Goal: Task Accomplishment & Management: Use online tool/utility

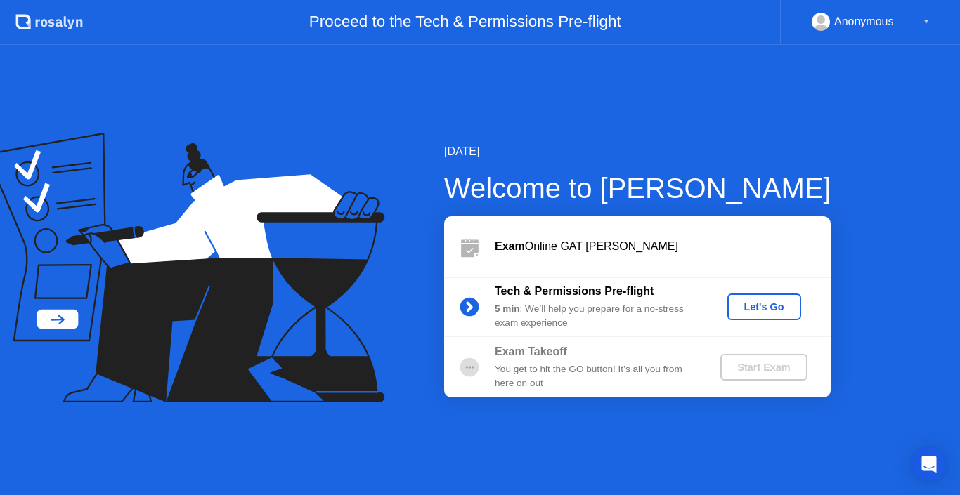
click at [774, 304] on div "Let's Go" at bounding box center [764, 306] width 63 height 11
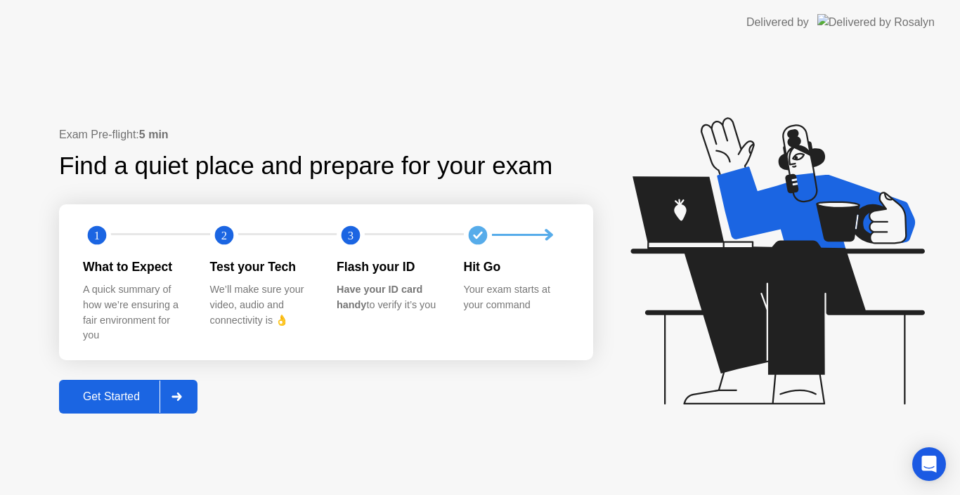
click at [154, 382] on button "Get Started" at bounding box center [128, 397] width 138 height 34
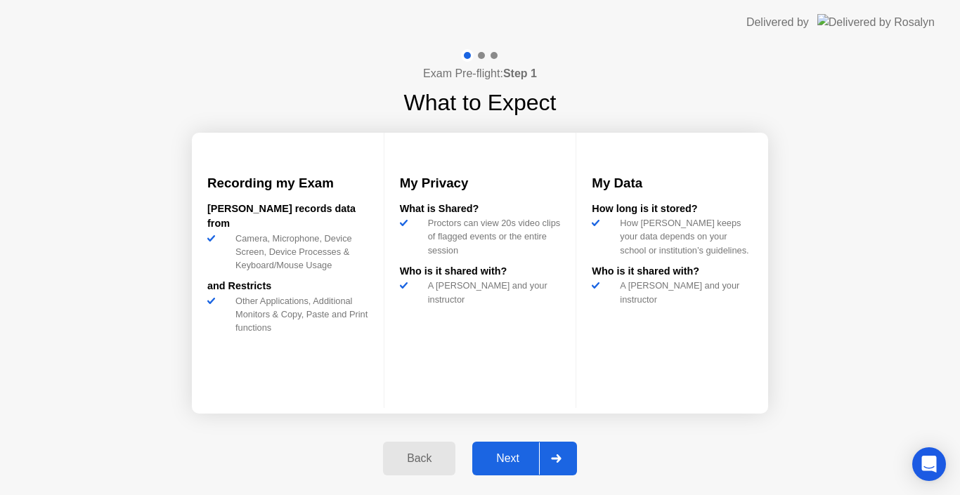
click at [533, 447] on button "Next" at bounding box center [524, 459] width 105 height 34
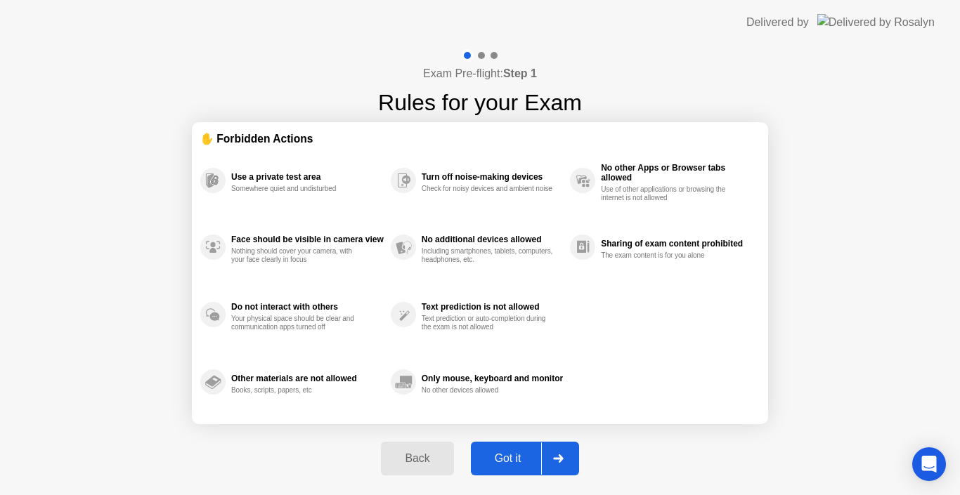
click at [533, 447] on button "Got it" at bounding box center [525, 459] width 108 height 34
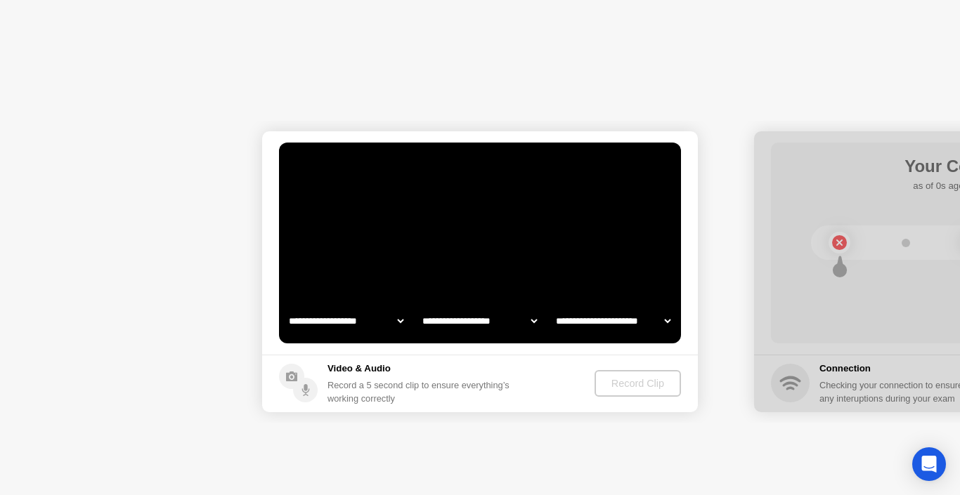
select select "**********"
select select "*******"
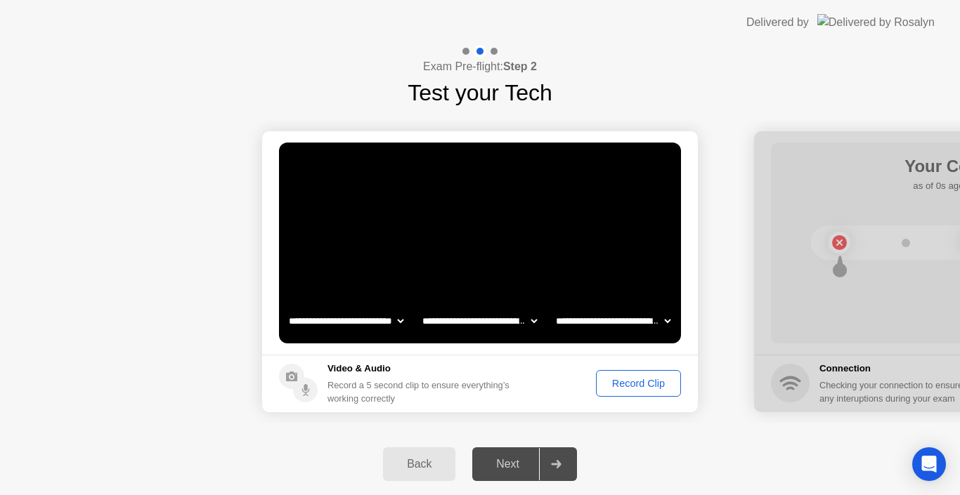
click at [373, 313] on select "**********" at bounding box center [346, 321] width 120 height 28
click at [484, 313] on select "**********" at bounding box center [480, 321] width 120 height 28
click at [610, 316] on select "**********" at bounding box center [613, 321] width 120 height 28
click at [596, 319] on select "**********" at bounding box center [613, 321] width 120 height 28
click at [515, 461] on div "Next" at bounding box center [507, 464] width 63 height 13
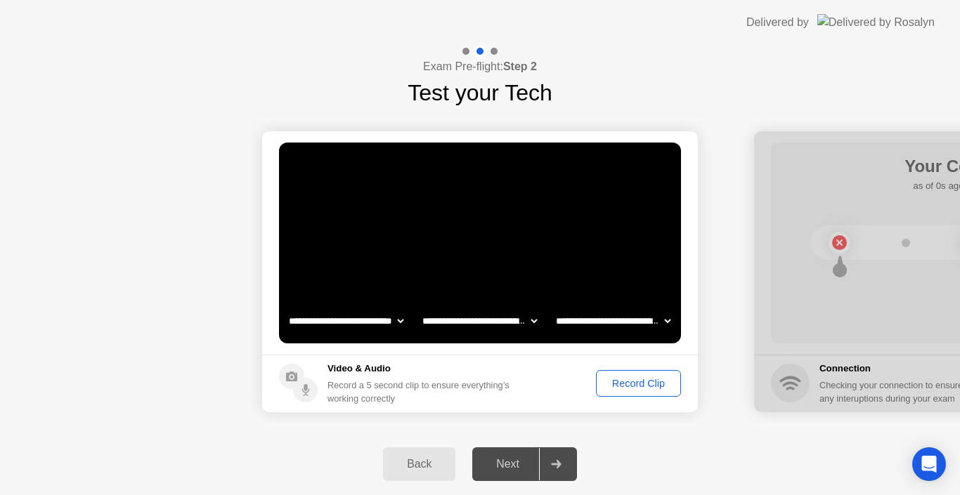
click at [621, 384] on div "Record Clip" at bounding box center [638, 383] width 75 height 11
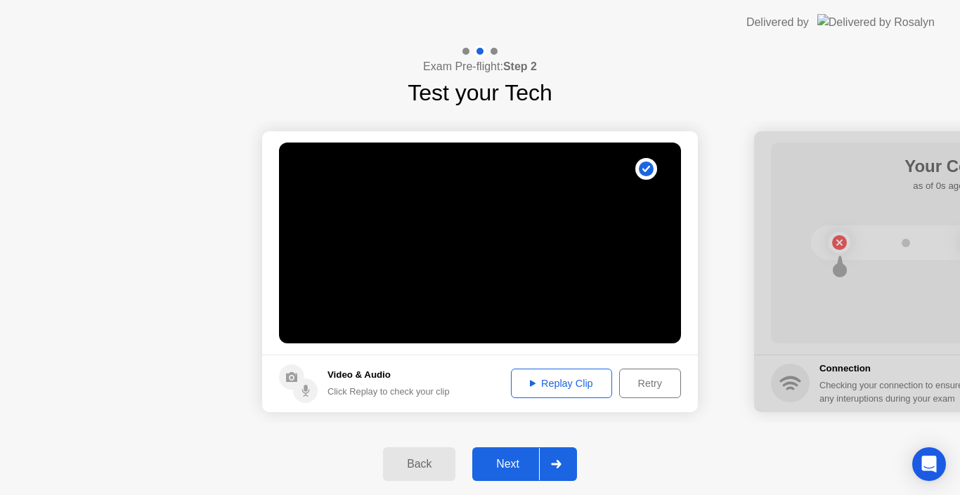
click at [578, 379] on div "Replay Clip" at bounding box center [561, 383] width 91 height 11
click at [528, 461] on div "Next" at bounding box center [507, 464] width 63 height 13
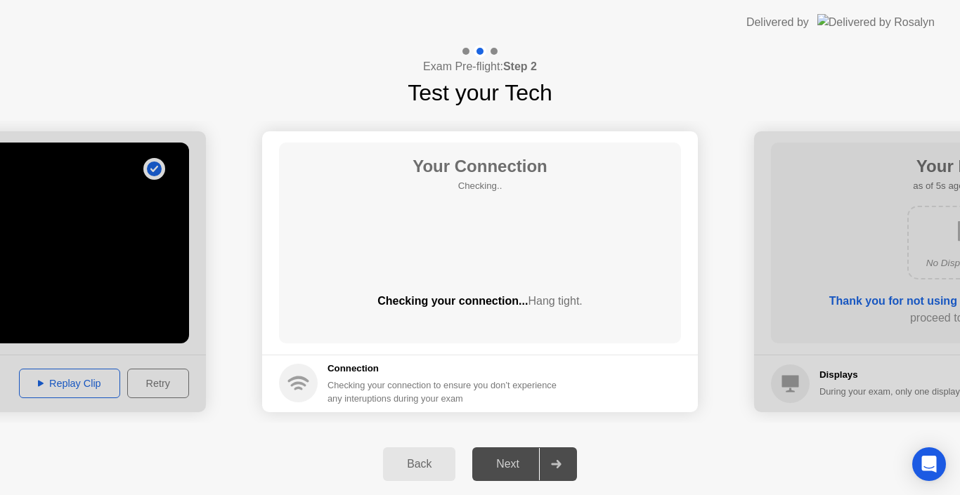
click at [535, 471] on div "Next" at bounding box center [507, 464] width 63 height 13
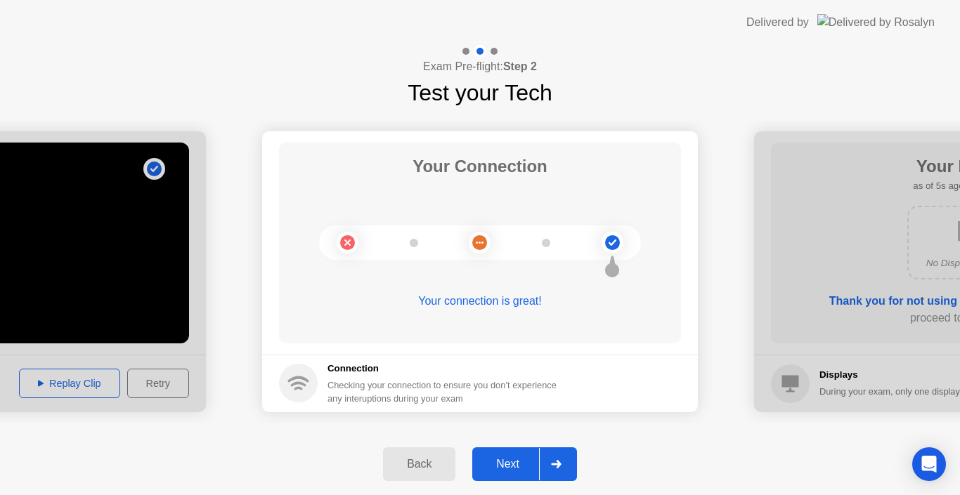
click at [507, 471] on div "Next" at bounding box center [507, 464] width 63 height 13
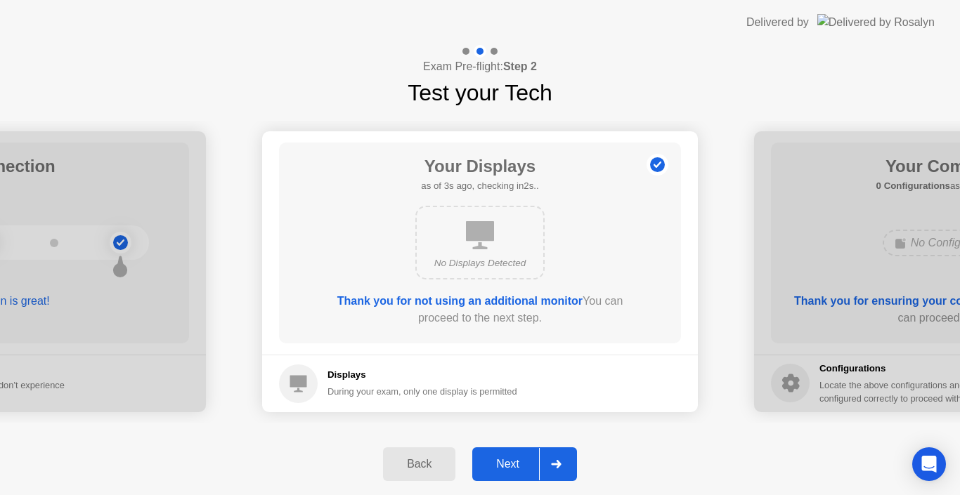
click at [507, 471] on div "Next" at bounding box center [507, 464] width 63 height 13
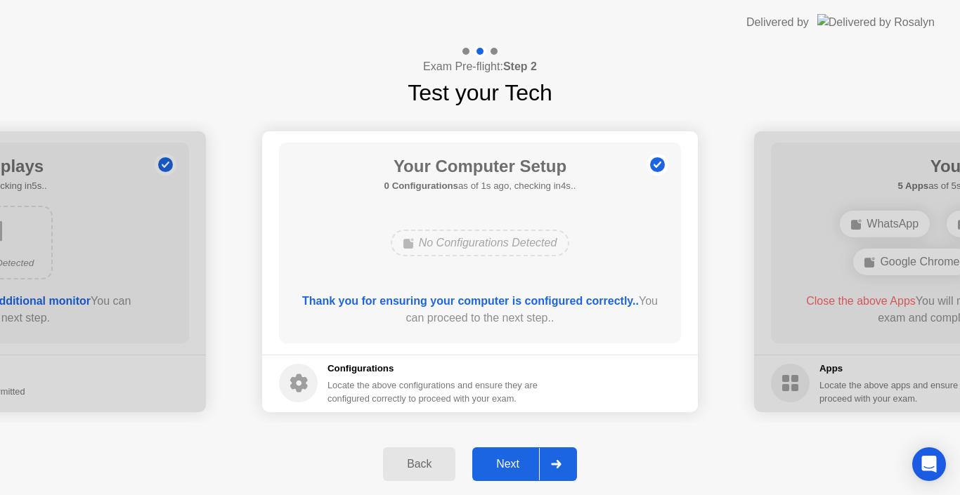
click at [507, 471] on div "Next" at bounding box center [507, 464] width 63 height 13
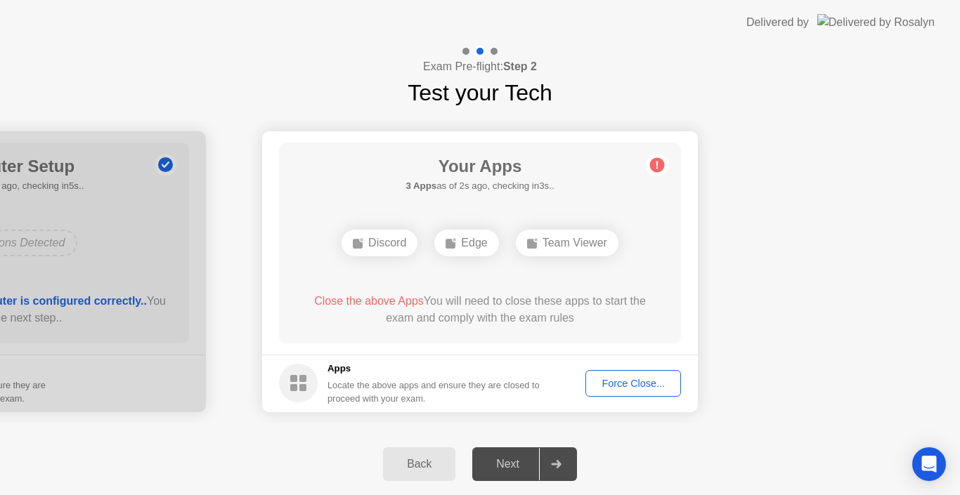
click at [521, 466] on div "Next" at bounding box center [507, 464] width 63 height 13
click at [636, 385] on div "Force Close..." at bounding box center [633, 383] width 86 height 11
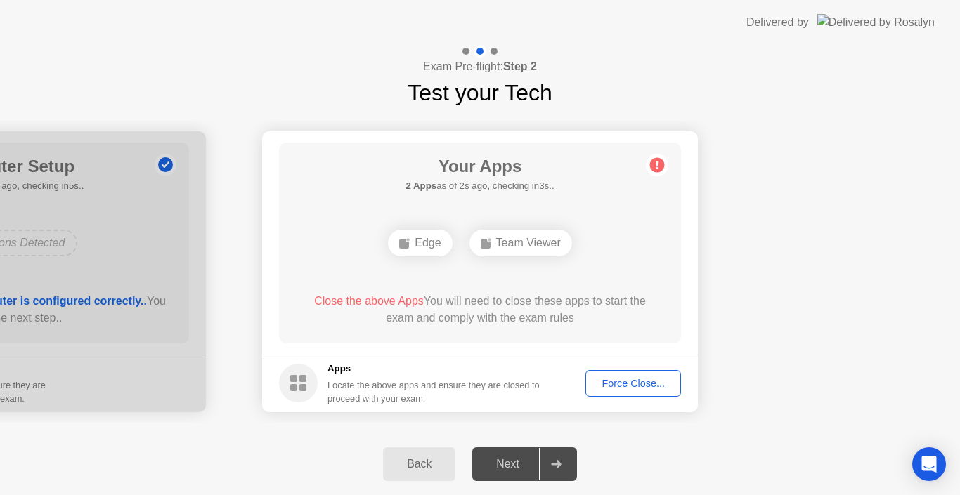
click at [642, 375] on button "Force Close..." at bounding box center [633, 383] width 96 height 27
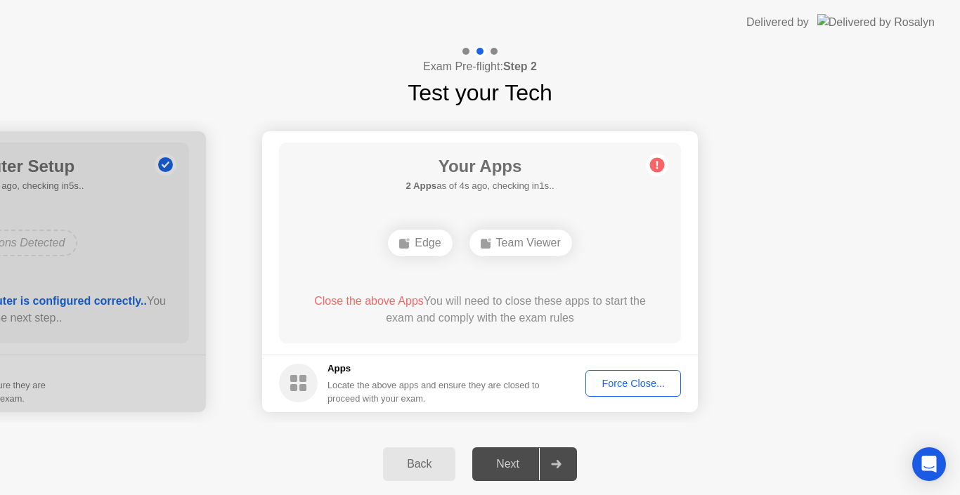
click at [431, 242] on div "Edge" at bounding box center [420, 243] width 64 height 27
click at [609, 378] on div "Force Close..." at bounding box center [633, 383] width 86 height 11
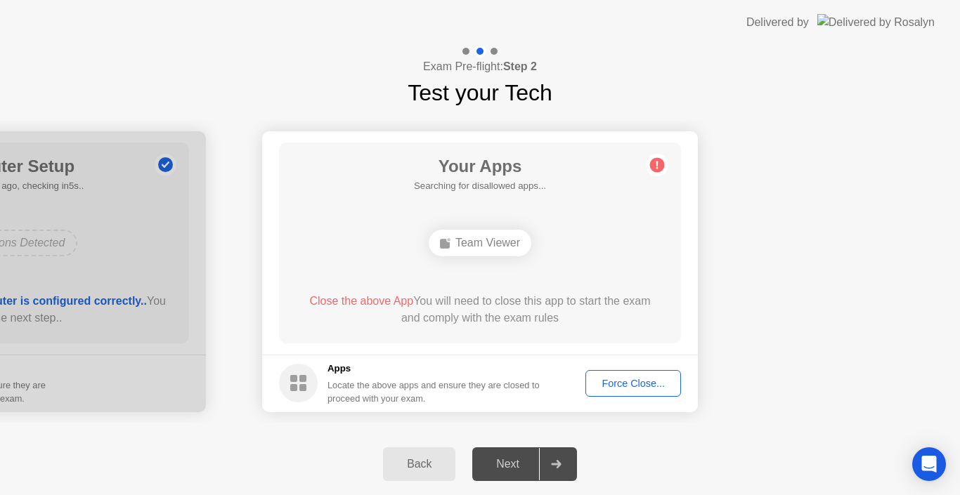
click at [624, 375] on button "Force Close..." at bounding box center [633, 383] width 96 height 27
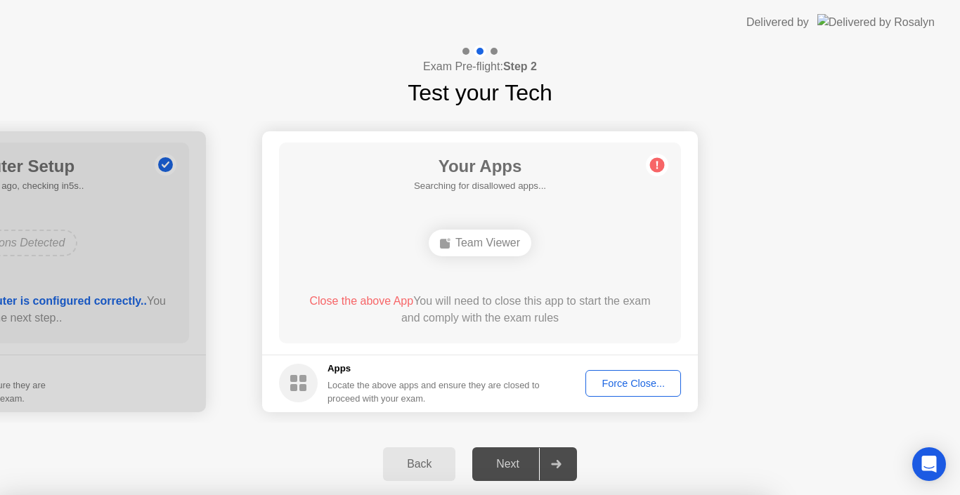
click at [602, 379] on body "**********" at bounding box center [480, 247] width 960 height 495
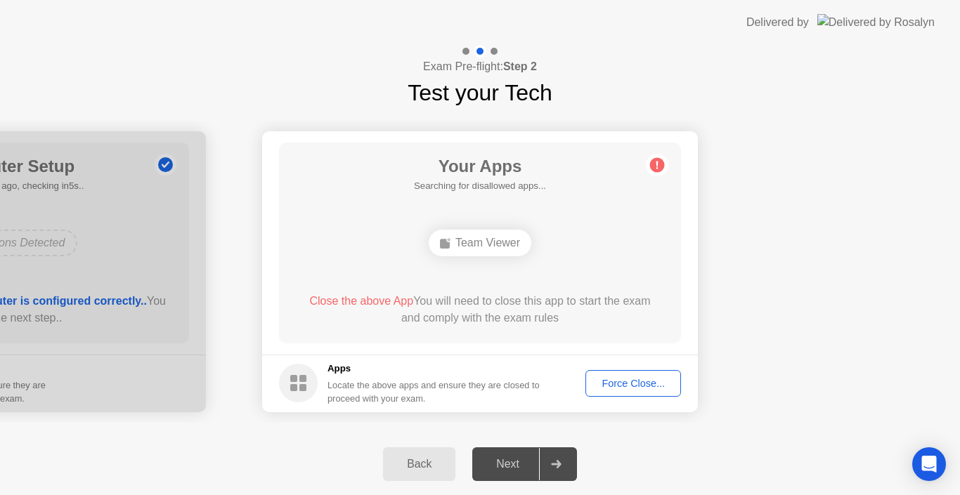
click at [487, 237] on div "Team Viewer" at bounding box center [480, 243] width 103 height 27
click at [467, 249] on div "Team Viewer" at bounding box center [480, 243] width 103 height 27
click at [616, 382] on div "Force Close..." at bounding box center [633, 383] width 86 height 11
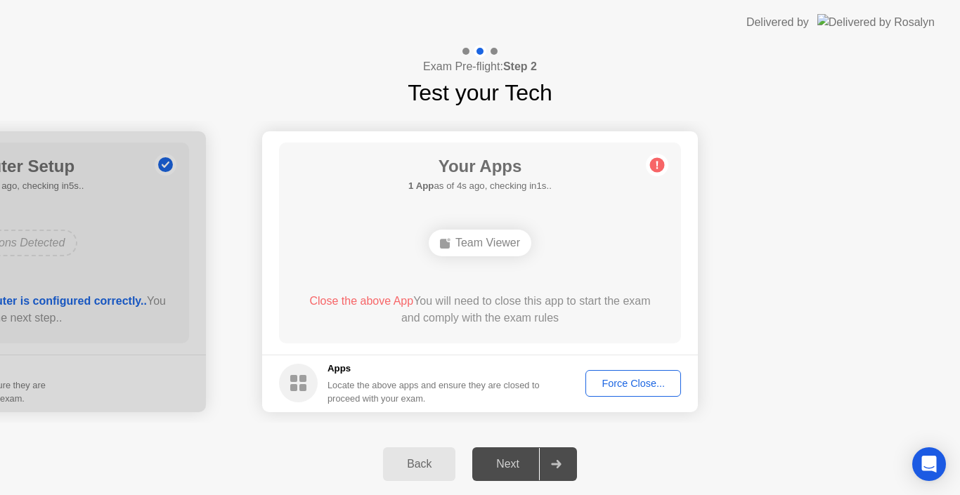
click at [656, 167] on circle at bounding box center [657, 164] width 15 height 15
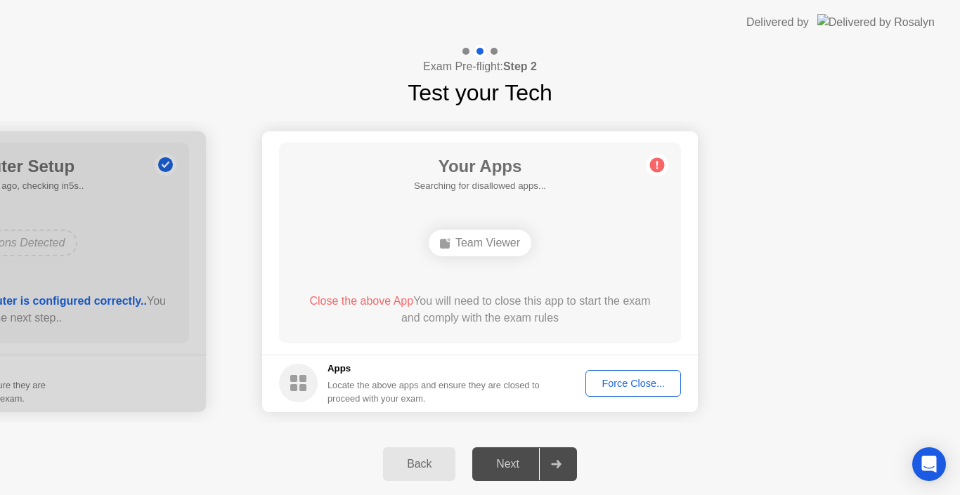
click at [615, 381] on div "Force Close..." at bounding box center [633, 383] width 86 height 11
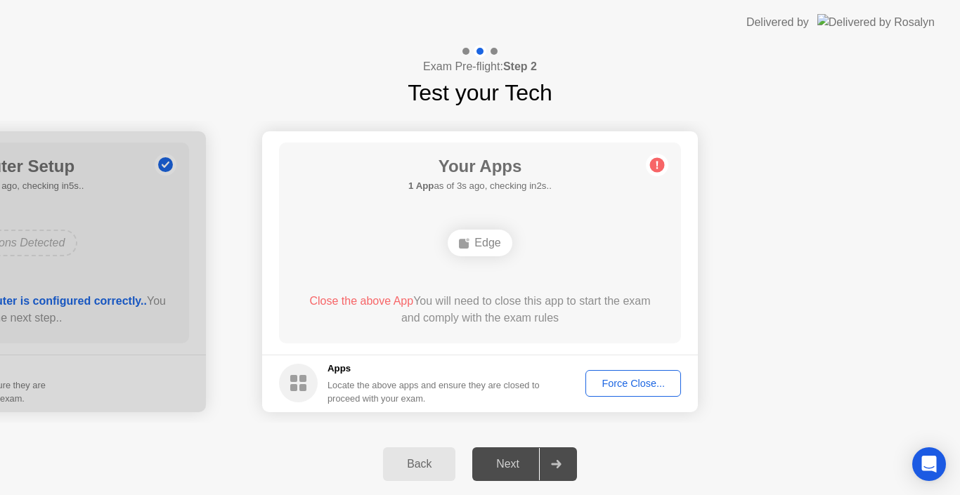
click at [466, 254] on div "Edge" at bounding box center [480, 243] width 64 height 27
click at [626, 393] on button "Force Close..." at bounding box center [633, 383] width 96 height 27
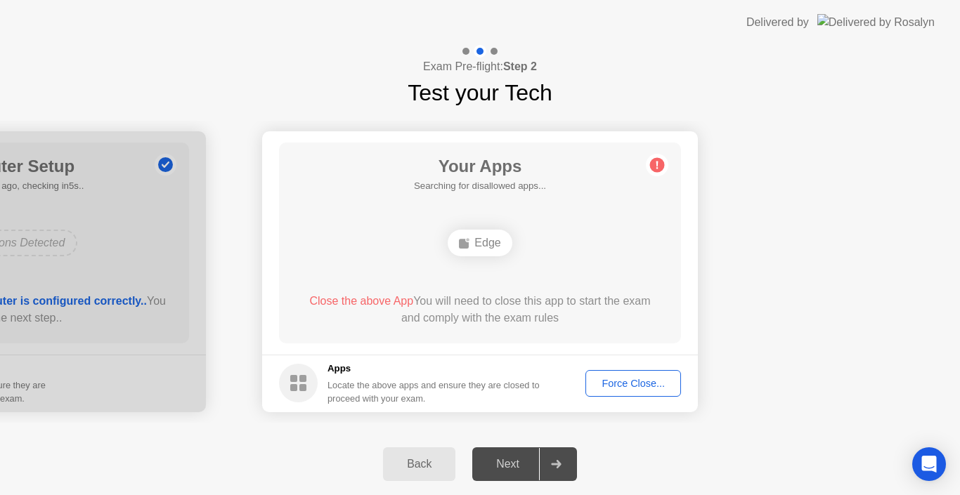
click at [618, 400] on footer "Apps Locate the above apps and ensure they are closed to proceed with your exam…" at bounding box center [480, 384] width 436 height 58
drag, startPoint x: 610, startPoint y: 398, endPoint x: 610, endPoint y: 415, distance: 16.2
click at [610, 412] on footer "Apps Locate the above apps and ensure they are closed to proceed with your exam…" at bounding box center [480, 384] width 436 height 58
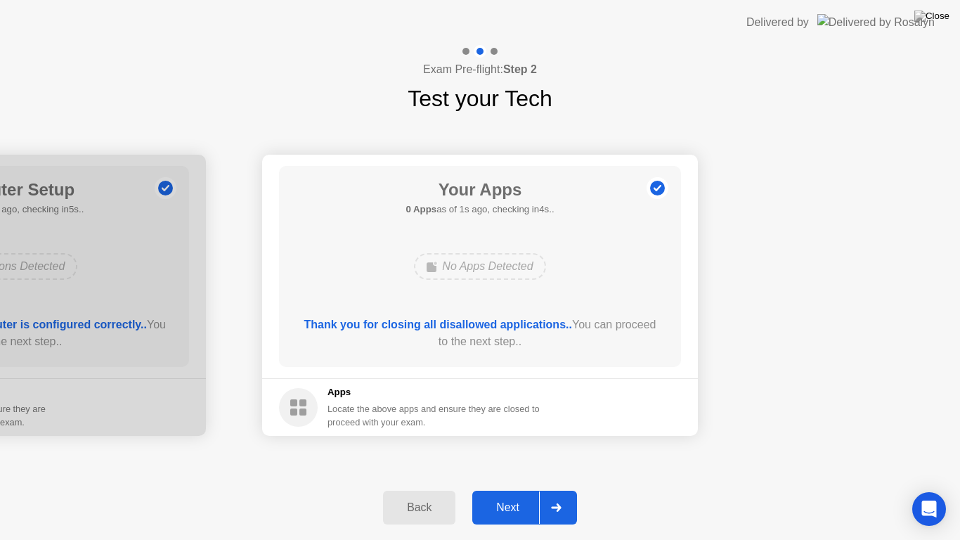
click at [537, 495] on button "Next" at bounding box center [524, 507] width 105 height 34
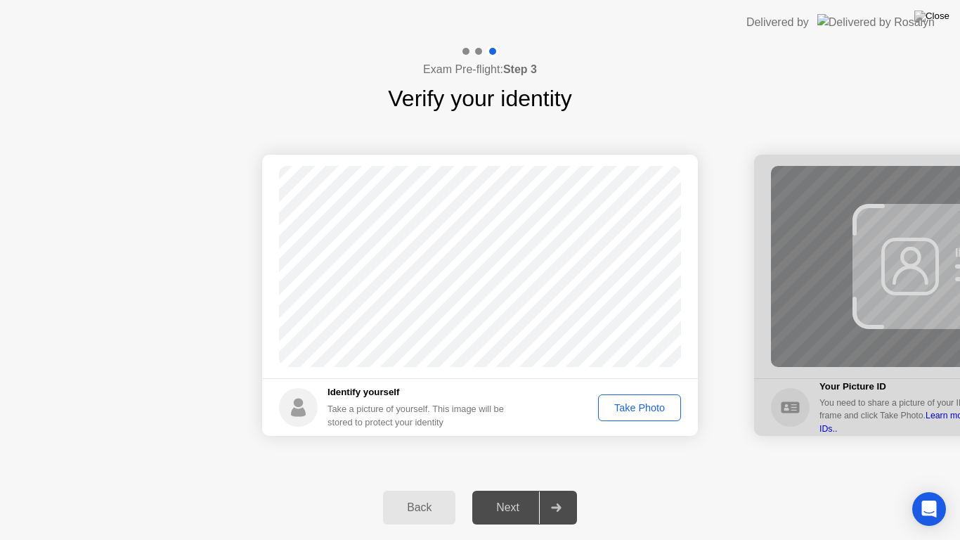
click at [644, 422] on footer "Identify yourself Take a picture of yourself. This image will be stored to prot…" at bounding box center [480, 407] width 436 height 58
click at [642, 402] on div "Take Photo" at bounding box center [639, 407] width 73 height 11
click at [561, 495] on icon at bounding box center [556, 507] width 11 height 8
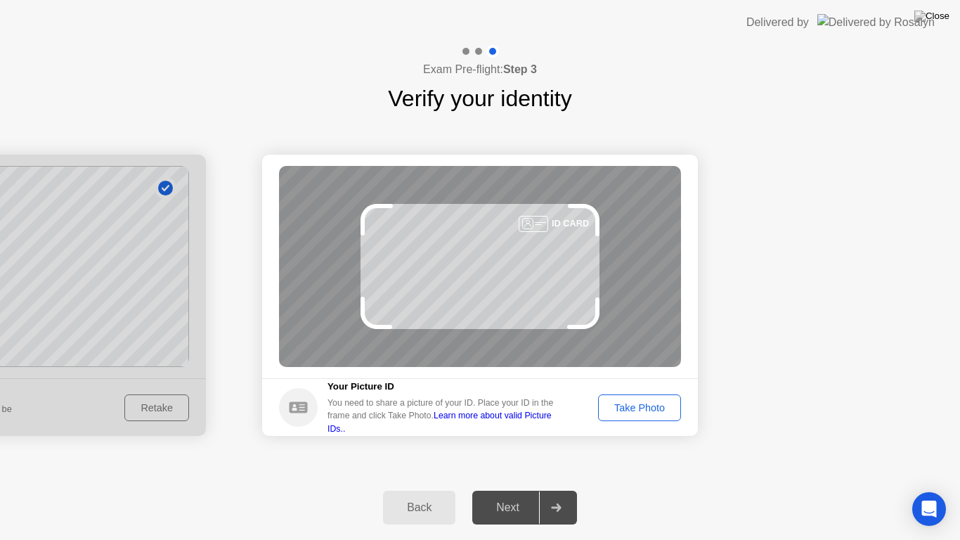
click at [626, 413] on div "Take Photo" at bounding box center [639, 407] width 73 height 11
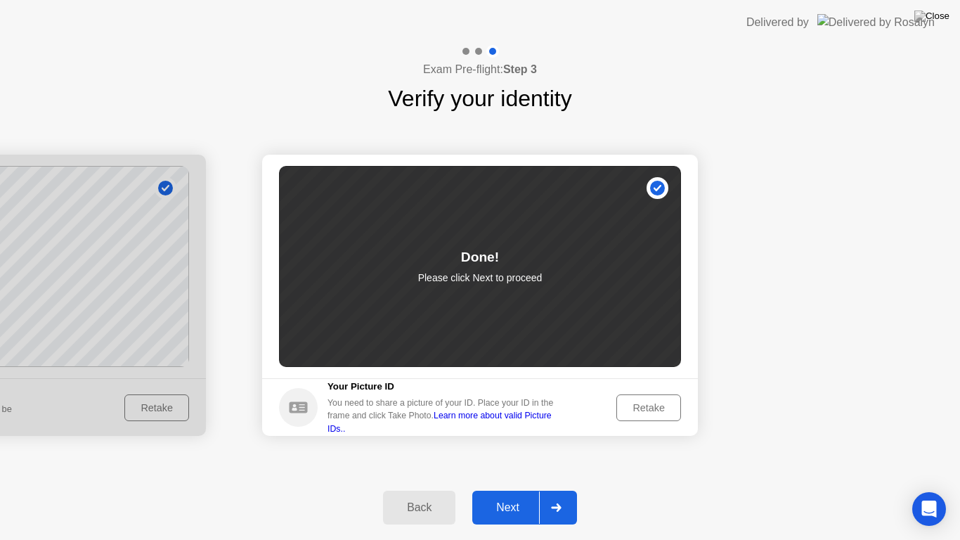
click at [514, 495] on div "Next" at bounding box center [507, 507] width 63 height 13
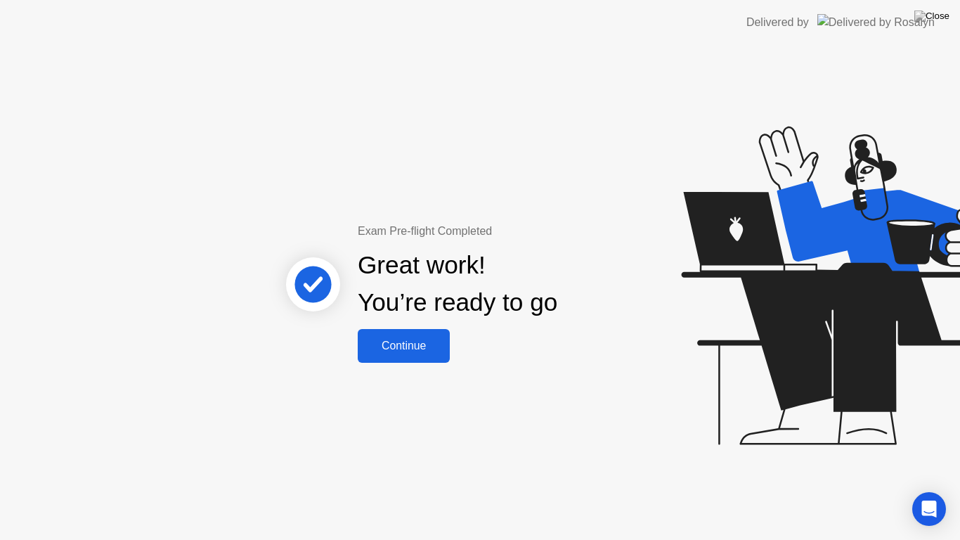
click at [408, 354] on button "Continue" at bounding box center [404, 346] width 92 height 34
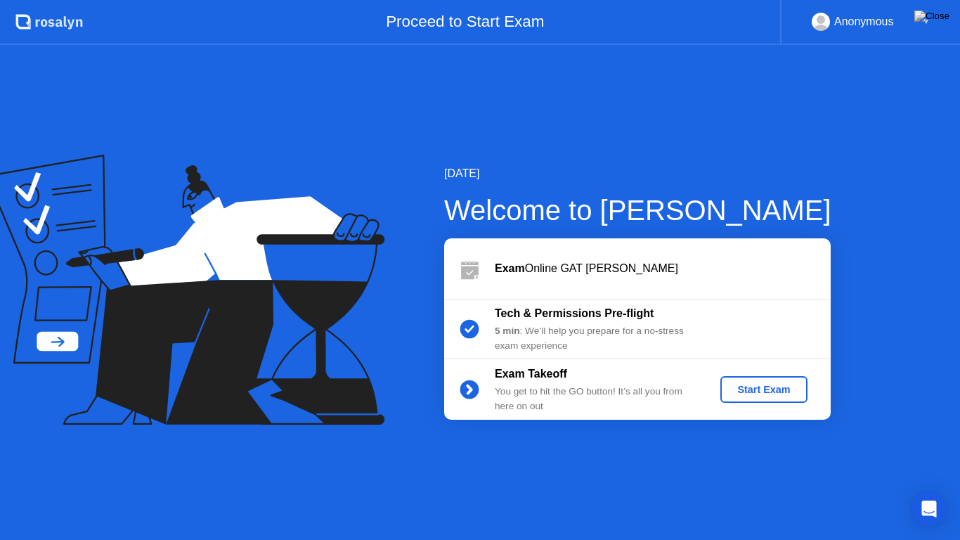
click at [736, 395] on div "Start Exam" at bounding box center [763, 389] width 75 height 11
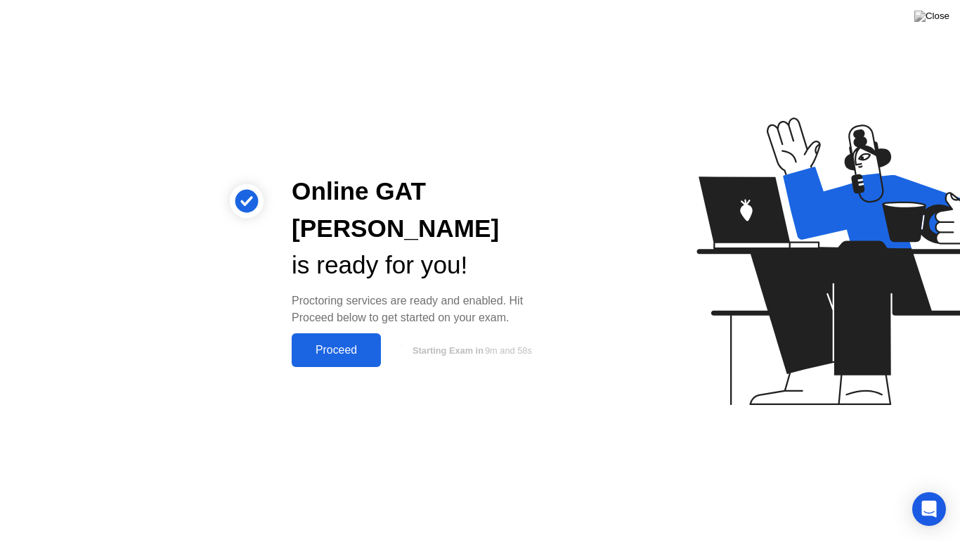
click at [326, 344] on div "Proceed" at bounding box center [336, 350] width 81 height 13
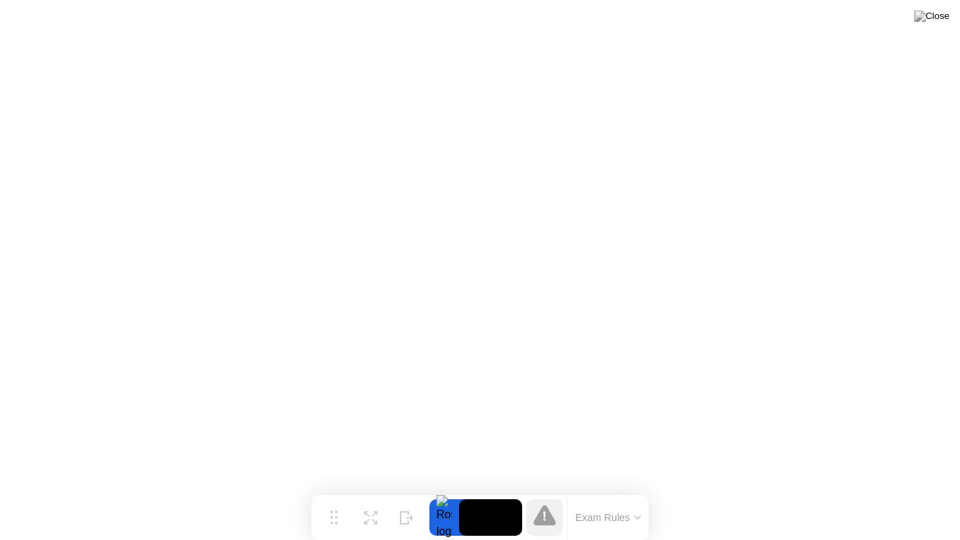
click at [486, 495] on video at bounding box center [490, 517] width 63 height 37
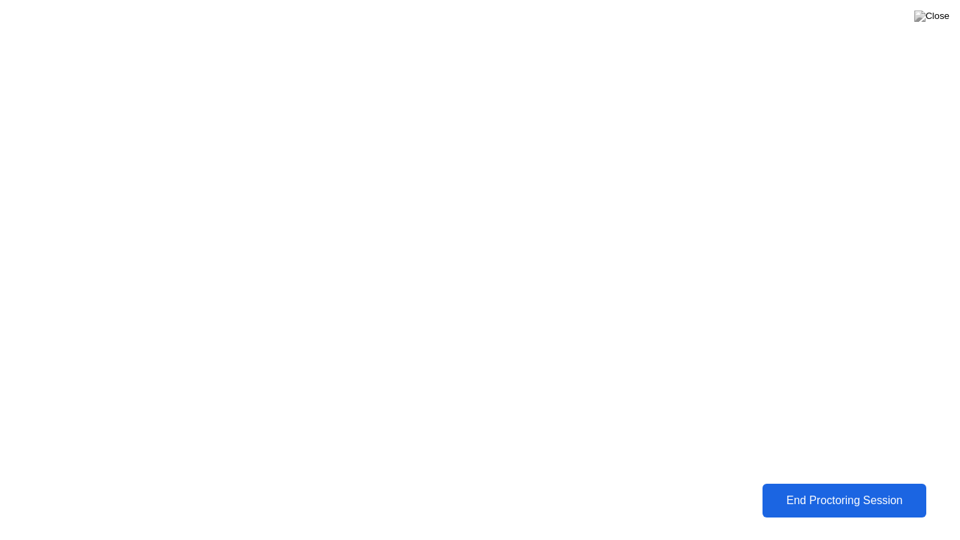
click at [847, 495] on div "End Proctoring Session" at bounding box center [844, 500] width 155 height 13
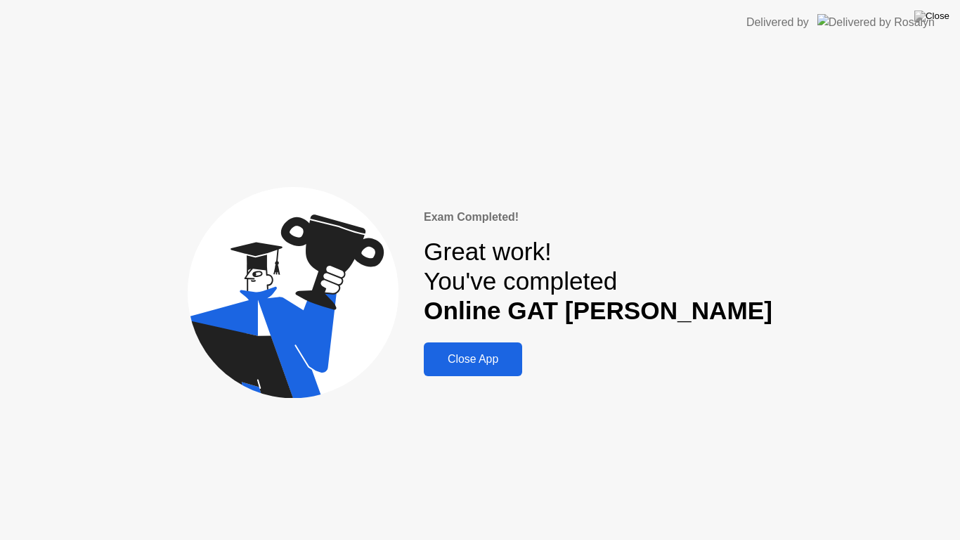
click at [942, 8] on button at bounding box center [932, 16] width 42 height 18
drag, startPoint x: 529, startPoint y: 377, endPoint x: 520, endPoint y: 299, distance: 77.8
click at [518, 359] on div "Close App" at bounding box center [473, 359] width 90 height 13
